Goal: Communication & Community: Answer question/provide support

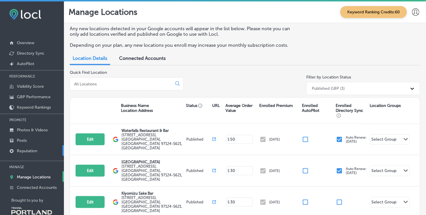
click at [31, 153] on link "Reputation" at bounding box center [32, 150] width 64 height 10
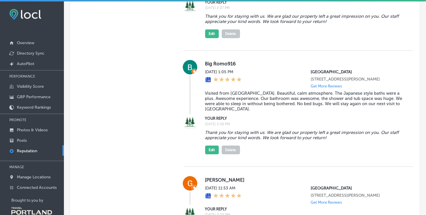
scroll to position [817, 0]
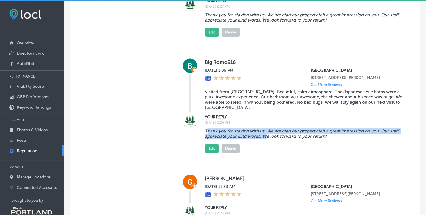
drag, startPoint x: 205, startPoint y: 158, endPoint x: 264, endPoint y: 165, distance: 59.4
click at [264, 139] on blockquote "Thank you for staying with us. We are glad our property left a great impression…" at bounding box center [304, 133] width 198 height 10
drag, startPoint x: 264, startPoint y: 165, endPoint x: 219, endPoint y: 159, distance: 45.0
click at [219, 139] on blockquote "Thank you for staying with us. We are glad our property left a great impression…" at bounding box center [304, 133] width 198 height 10
drag, startPoint x: 204, startPoint y: 159, endPoint x: 326, endPoint y: 165, distance: 121.8
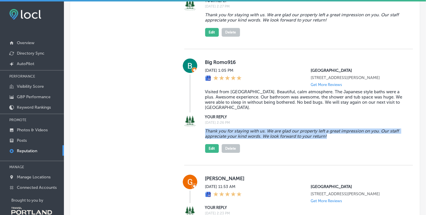
click at [326, 139] on blockquote "Thank you for staying with us. We are glad our property left a great impression…" at bounding box center [304, 133] width 198 height 10
drag, startPoint x: 326, startPoint y: 165, endPoint x: 309, endPoint y: 162, distance: 17.1
copy blockquote "Thank you for staying with us. We are glad our property left a great impression…"
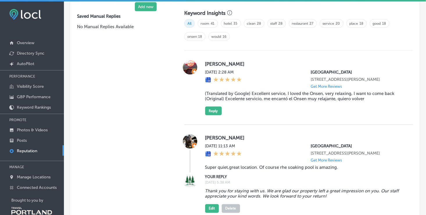
scroll to position [404, 0]
click at [213, 114] on button "Reply" at bounding box center [213, 110] width 17 height 9
type textarea "x"
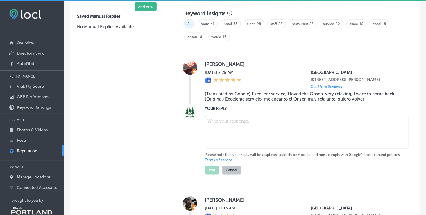
click at [213, 127] on textarea at bounding box center [307, 132] width 204 height 33
paste textarea "Thank you for staying with us. We are glad our property left a great impression…"
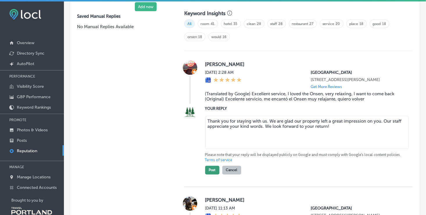
type textarea "Thank you for staying with us. We are glad our property left a great impression…"
click at [210, 172] on button "Post" at bounding box center [212, 170] width 14 height 9
type textarea "x"
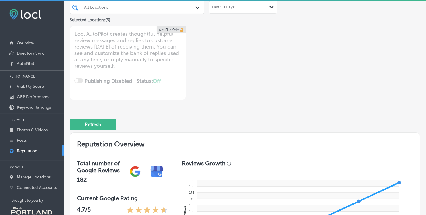
scroll to position [0, 0]
